Goal: Navigation & Orientation: Go to known website

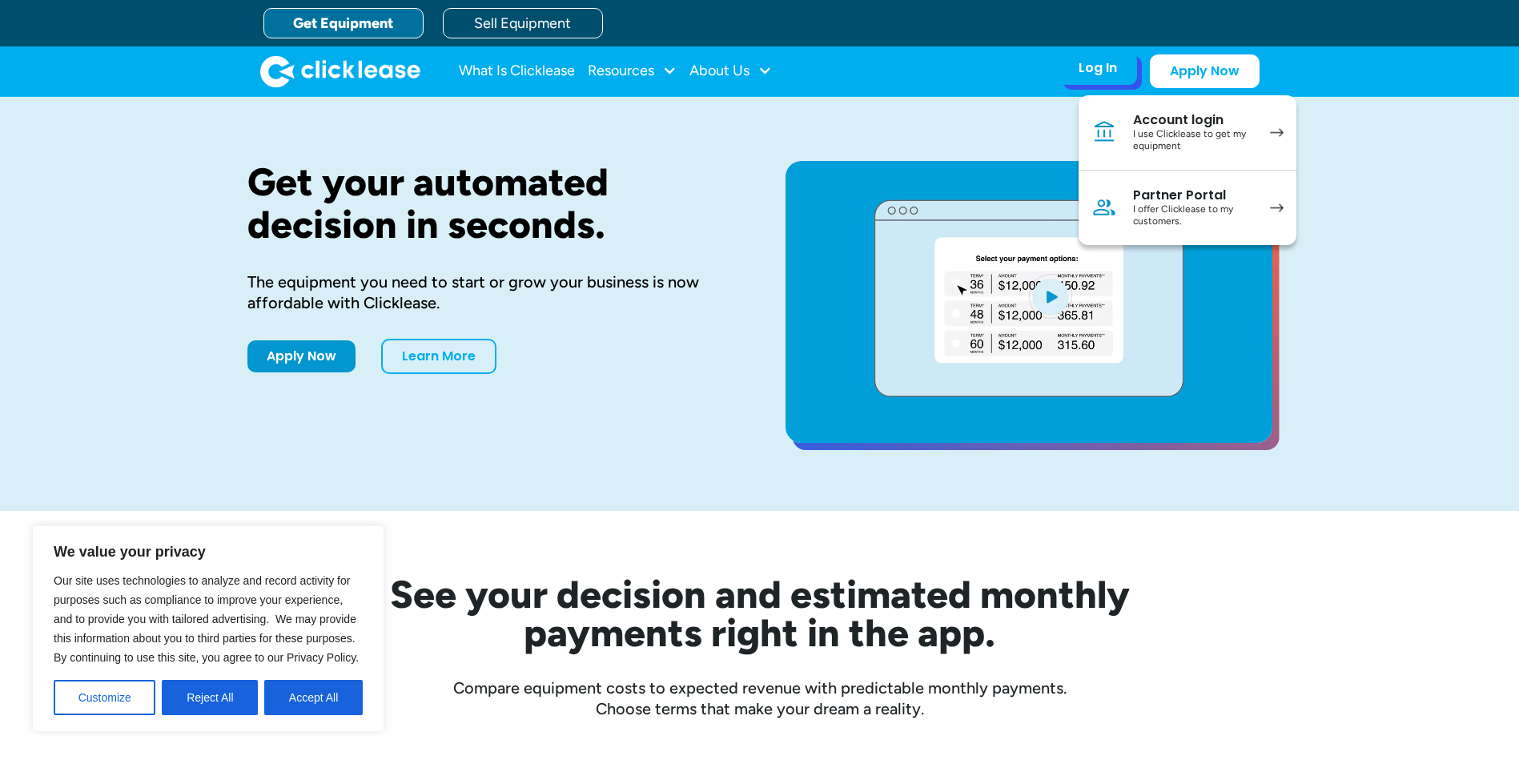
click at [1210, 136] on div "I use Clicklease to get my equipment" at bounding box center [1193, 140] width 121 height 25
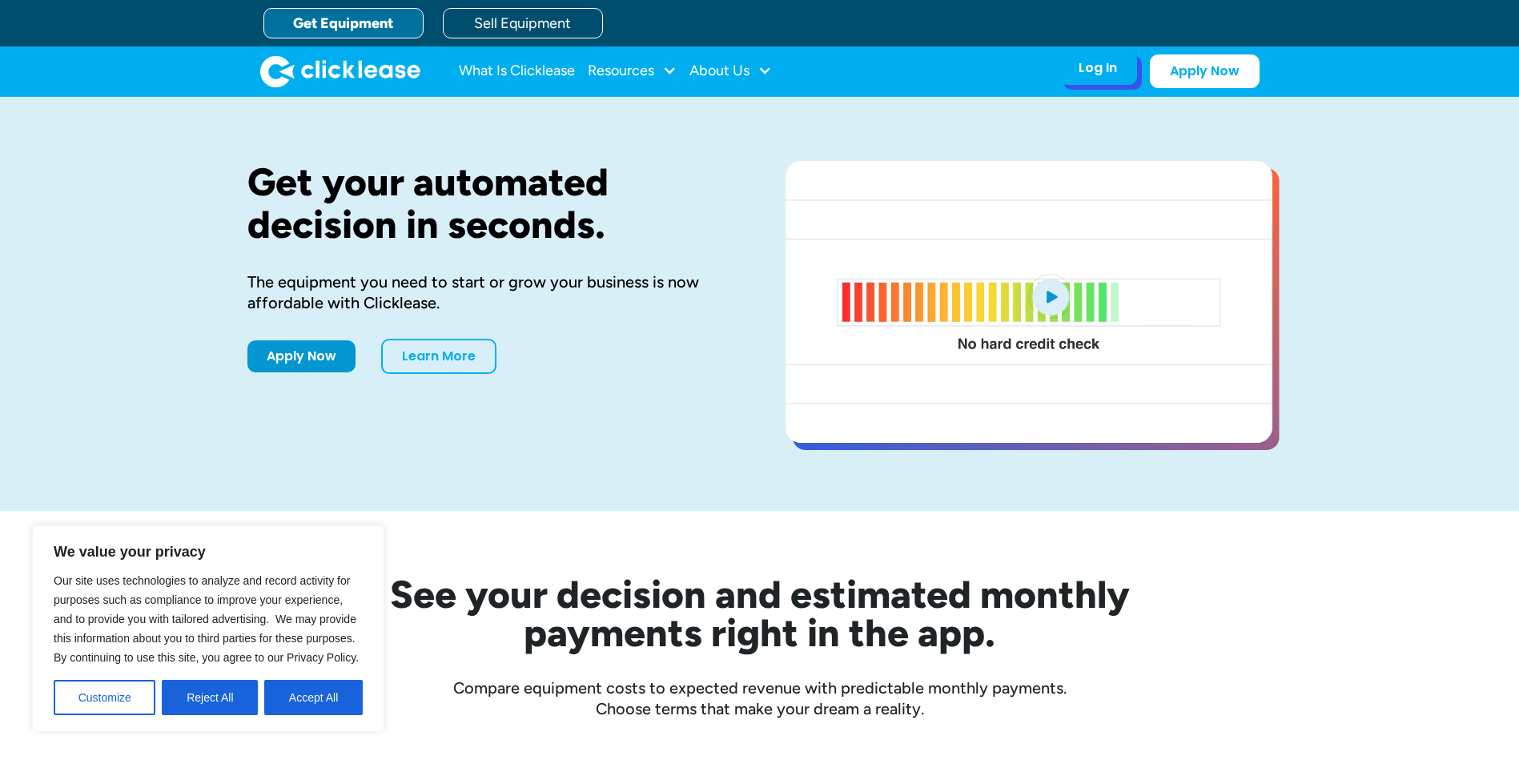
click at [1090, 69] on div "Log In" at bounding box center [1097, 68] width 38 height 16
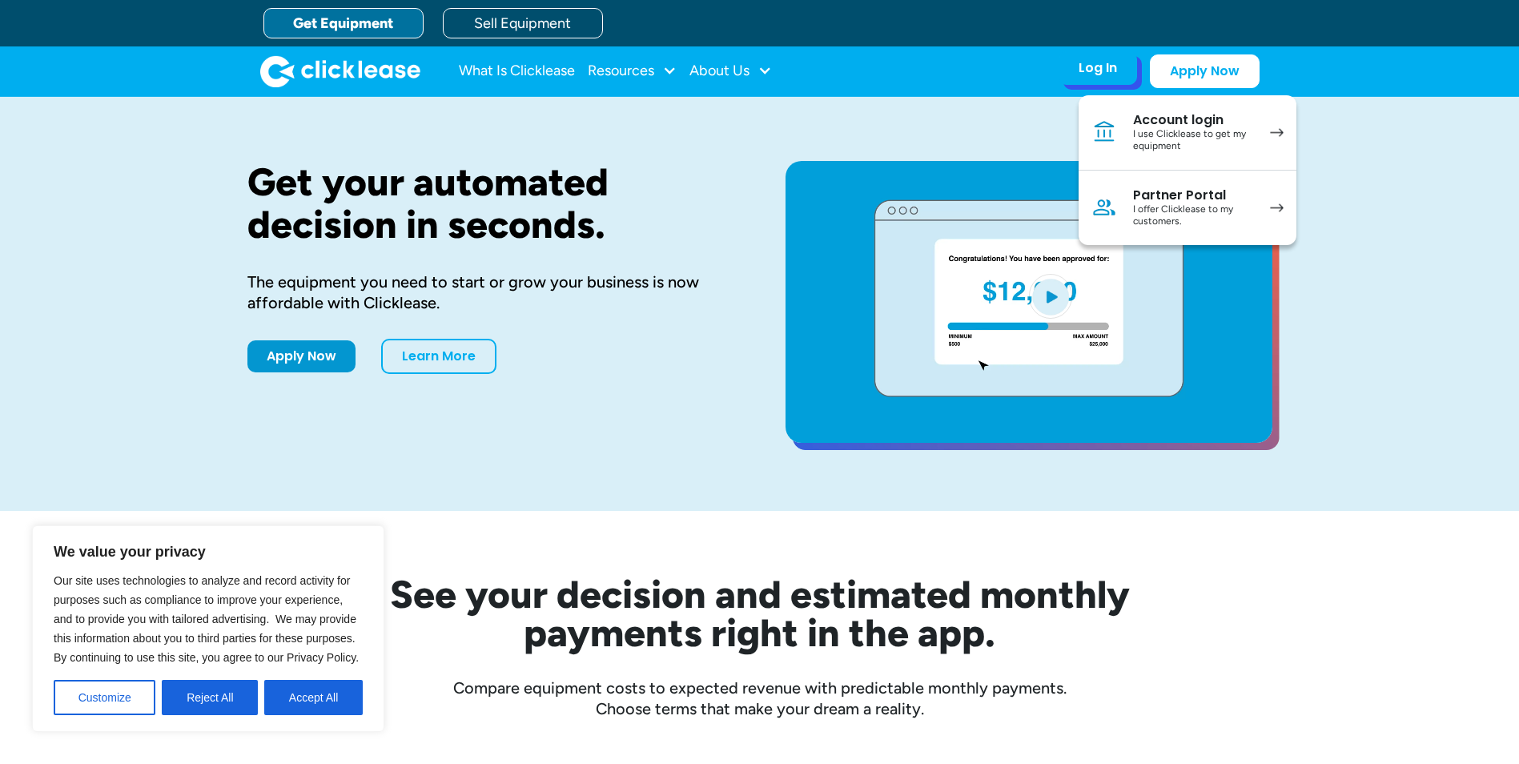
click at [1202, 192] on div "Partner Portal" at bounding box center [1193, 195] width 121 height 16
